Goal: Task Accomplishment & Management: Use online tool/utility

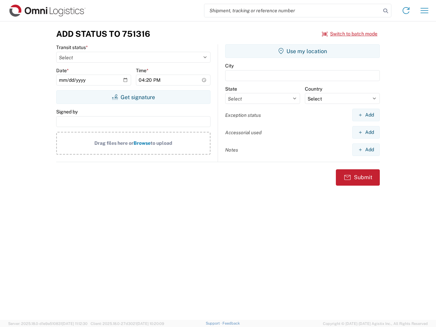
click at [292, 11] on input "search" at bounding box center [292, 10] width 176 height 13
click at [385, 11] on icon at bounding box center [385, 11] width 10 height 10
click at [406, 11] on icon at bounding box center [405, 10] width 11 height 11
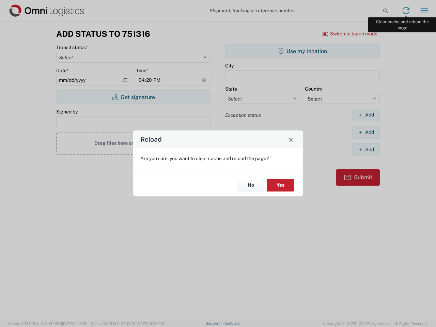
click at [424, 11] on div "Reload Are you sure, you want to clear cache and reload the page? No Yes" at bounding box center [218, 163] width 436 height 327
click at [349, 34] on div "Reload Are you sure, you want to clear cache and reload the page? No Yes" at bounding box center [218, 163] width 436 height 327
click at [133, 97] on div "Reload Are you sure, you want to clear cache and reload the page? No Yes" at bounding box center [218, 163] width 436 height 327
click at [302, 51] on div "Reload Are you sure, you want to clear cache and reload the page? No Yes" at bounding box center [218, 163] width 436 height 327
click at [365, 115] on div "Reload Are you sure, you want to clear cache and reload the page? No Yes" at bounding box center [218, 163] width 436 height 327
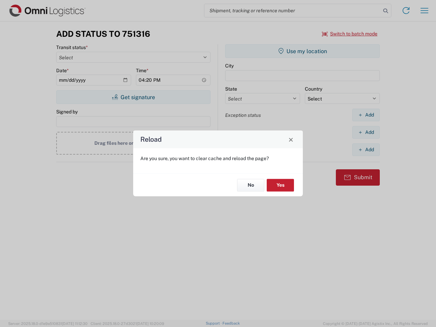
click at [365, 132] on div "Reload Are you sure, you want to clear cache and reload the page? No Yes" at bounding box center [218, 163] width 436 height 327
click at [365, 149] on div "Reload Are you sure, you want to clear cache and reload the page? No Yes" at bounding box center [218, 163] width 436 height 327
